Goal: Task Accomplishment & Management: Manage account settings

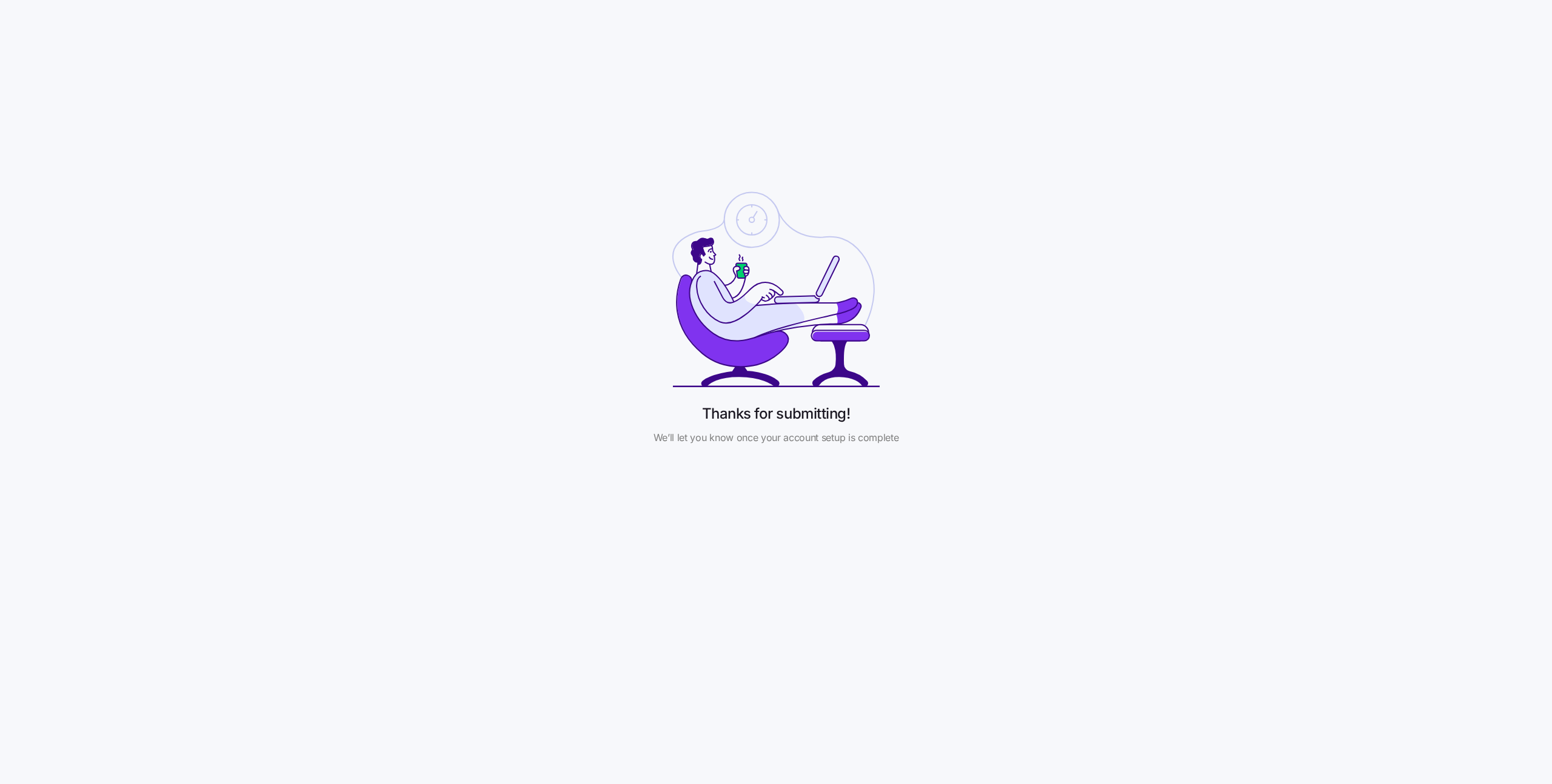
click at [375, 73] on div "Thanks for submitting! We’ll let you know once your account setup is complete" at bounding box center [776, 313] width 1552 height 627
click at [1264, 120] on div "Thanks for submitting! We’ll let you know once your account setup is complete" at bounding box center [776, 313] width 1552 height 627
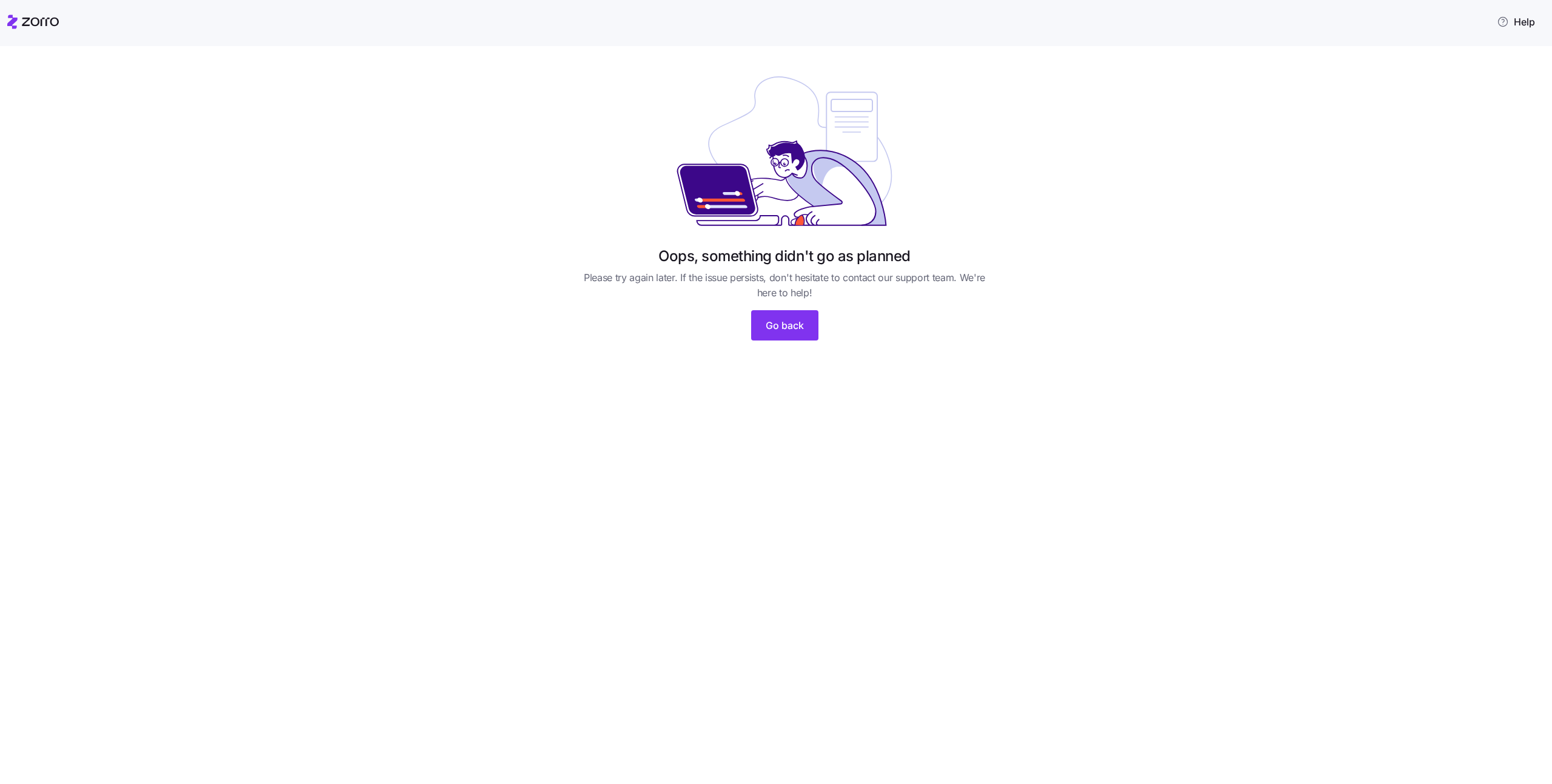
click at [106, 64] on div "Oops, something didn't go as planned Please try again later. If the issue persi…" at bounding box center [776, 415] width 1552 height 738
drag, startPoint x: 655, startPoint y: 259, endPoint x: 937, endPoint y: 257, distance: 282.0
click at [937, 257] on div "Oops, something didn't go as planned Please try again later. If the issue persi…" at bounding box center [784, 274] width 417 height 54
click at [941, 264] on div "Oops, something didn't go as planned Please try again later. If the issue persi…" at bounding box center [784, 274] width 417 height 54
